Goal: Task Accomplishment & Management: Use online tool/utility

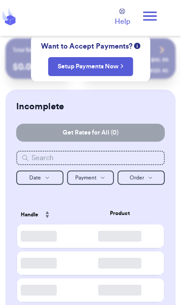
checkbox input "true"
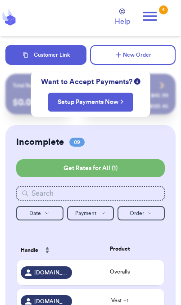
click at [60, 58] on button "Customer Link" at bounding box center [45, 55] width 81 height 20
click at [139, 244] on th "Product" at bounding box center [120, 248] width 88 height 21
click at [124, 283] on td "Overalls" at bounding box center [120, 272] width 88 height 25
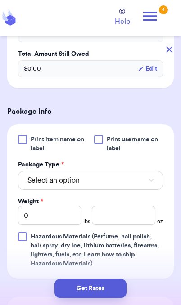
scroll to position [301, 0]
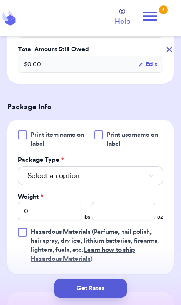
click at [144, 180] on button "Select an option" at bounding box center [90, 175] width 145 height 19
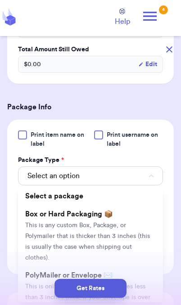
click at [147, 280] on div "Get Rates" at bounding box center [90, 288] width 166 height 19
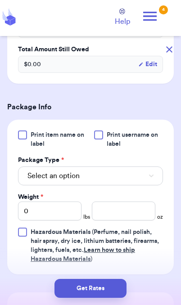
click at [141, 185] on button "Select an option" at bounding box center [90, 175] width 145 height 19
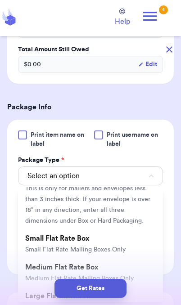
scroll to position [97, 0]
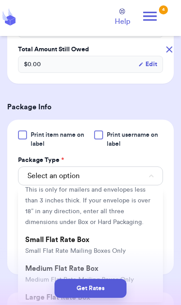
click at [138, 211] on span "This is only for mailers and envelopes less than 3 inches thick. If your envelo…" at bounding box center [87, 206] width 125 height 39
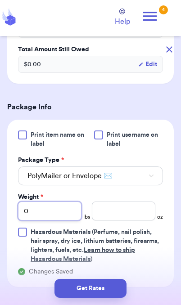
click at [59, 220] on input "0" at bounding box center [49, 211] width 63 height 19
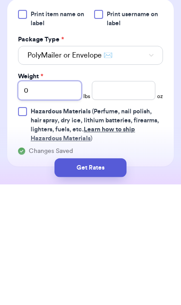
type input "01"
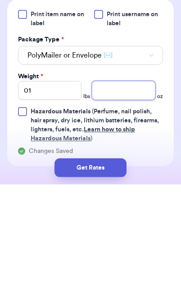
click at [128, 202] on input "number" at bounding box center [123, 211] width 63 height 19
type input "12.6"
click at [119, 279] on button "Get Rates" at bounding box center [90, 288] width 72 height 19
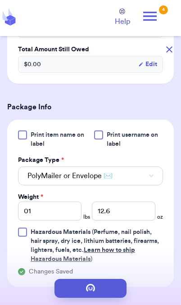
scroll to position [0, 0]
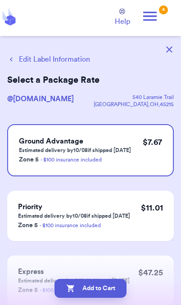
click at [103, 297] on button "Add to Cart" at bounding box center [90, 288] width 72 height 19
checkbox input "true"
